Goal: Navigation & Orientation: Find specific page/section

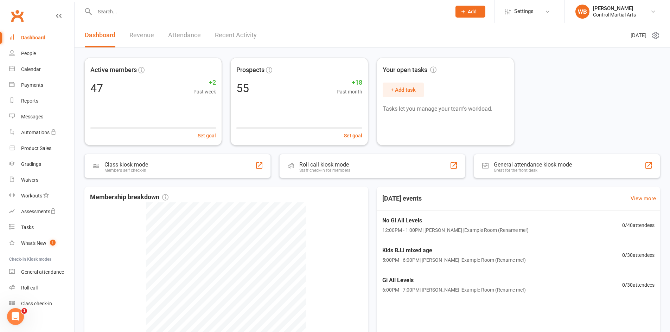
click at [142, 36] on link "Revenue" at bounding box center [141, 35] width 25 height 24
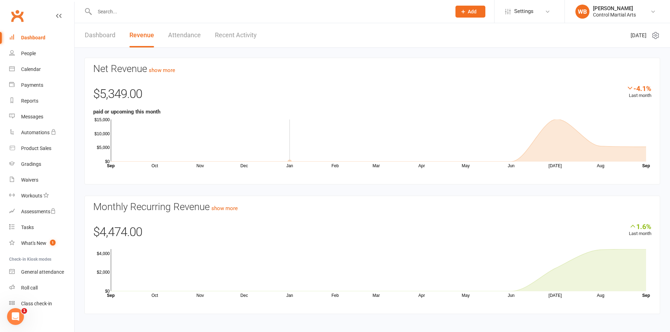
scroll to position [4, 0]
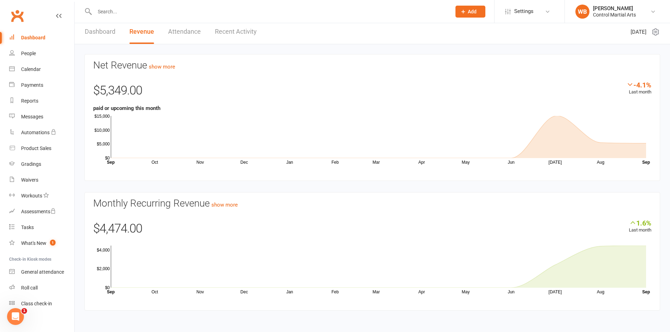
click at [20, 15] on link "Clubworx" at bounding box center [17, 16] width 18 height 18
